Goal: Task Accomplishment & Management: Use online tool/utility

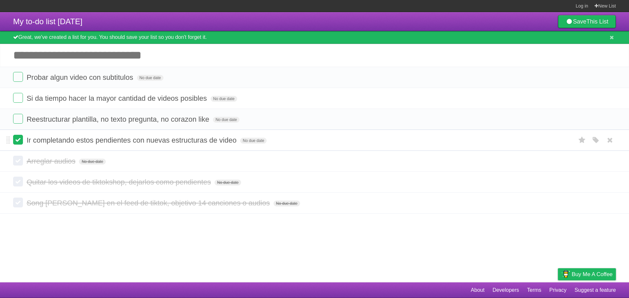
click at [21, 142] on label at bounding box center [18, 140] width 10 height 10
click at [18, 120] on label at bounding box center [18, 119] width 10 height 10
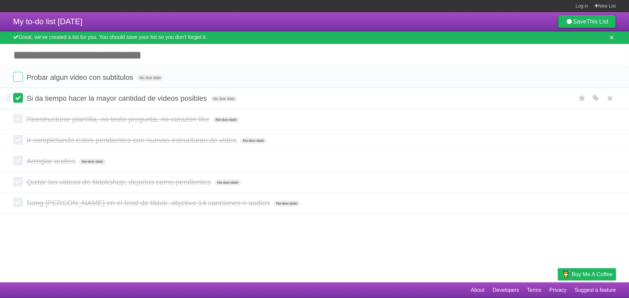
click at [20, 100] on label at bounding box center [18, 98] width 10 height 10
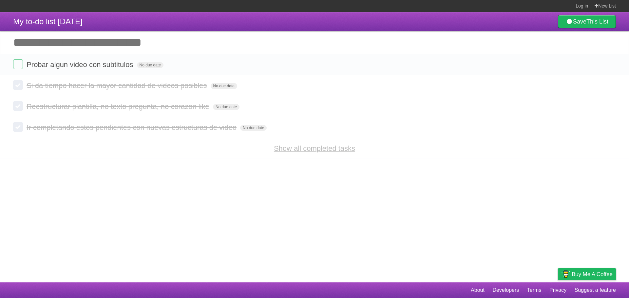
click at [310, 149] on link "Show all completed tasks" at bounding box center [314, 148] width 81 height 8
drag, startPoint x: 610, startPoint y: 67, endPoint x: 334, endPoint y: 30, distance: 278.2
click at [610, 67] on icon at bounding box center [609, 64] width 9 height 11
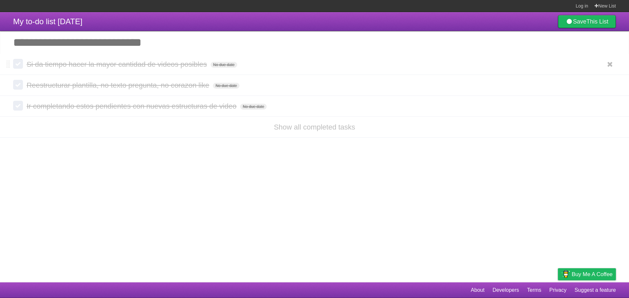
click at [22, 66] on label at bounding box center [18, 64] width 10 height 10
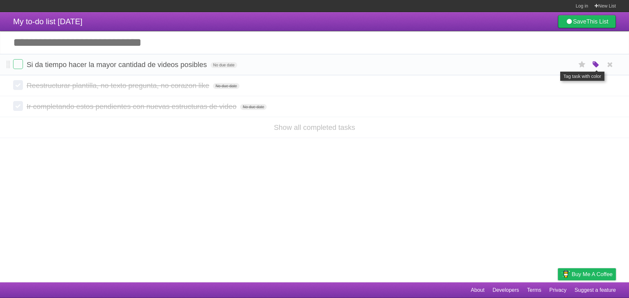
click at [596, 67] on icon "button" at bounding box center [595, 65] width 9 height 9
click at [549, 65] on label "Green" at bounding box center [549, 64] width 7 height 7
click at [19, 65] on label at bounding box center [18, 64] width 10 height 10
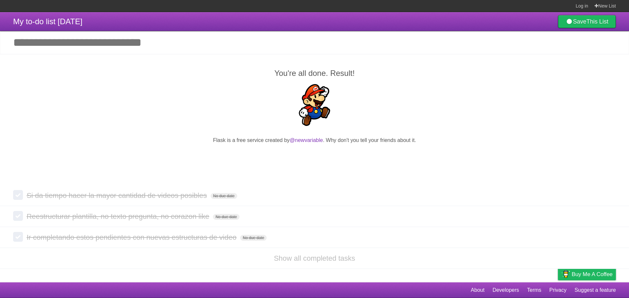
click at [105, 46] on input "Add another task" at bounding box center [314, 42] width 629 height 23
click at [564, 273] on img at bounding box center [565, 274] width 9 height 11
